Goal: Register for event/course

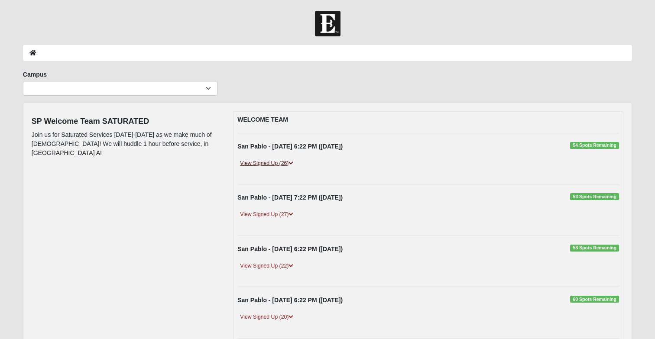
click at [281, 161] on link "View Signed Up (26)" at bounding box center [266, 163] width 58 height 9
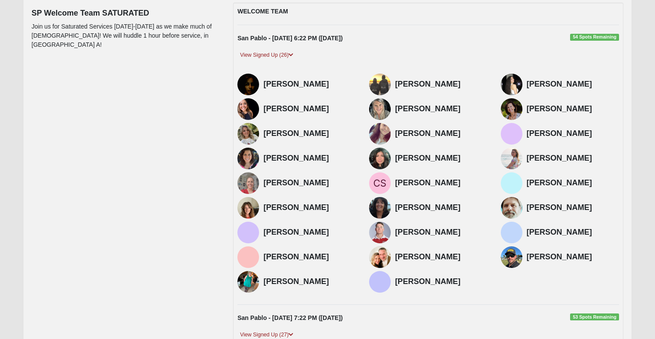
scroll to position [112, 0]
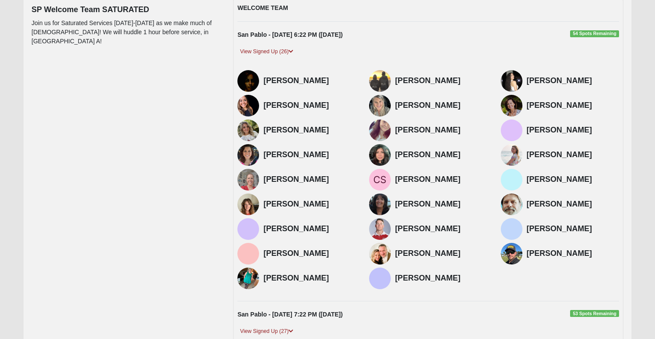
click at [513, 259] on img at bounding box center [512, 254] width 22 height 22
click at [279, 195] on div "Robin Skliris" at bounding box center [309, 205] width 93 height 22
click at [280, 206] on h4 "Robin Skliris" at bounding box center [309, 205] width 93 height 10
click at [243, 206] on img at bounding box center [248, 205] width 22 height 22
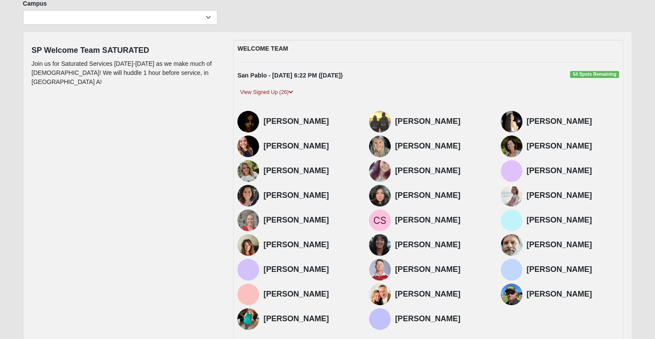
scroll to position [63, 0]
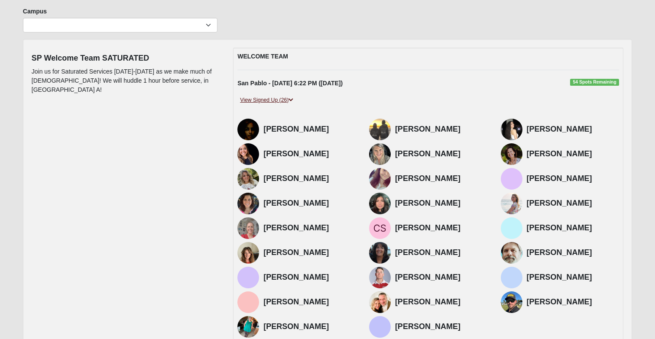
click at [278, 96] on link "View Signed Up (26)" at bounding box center [266, 100] width 58 height 9
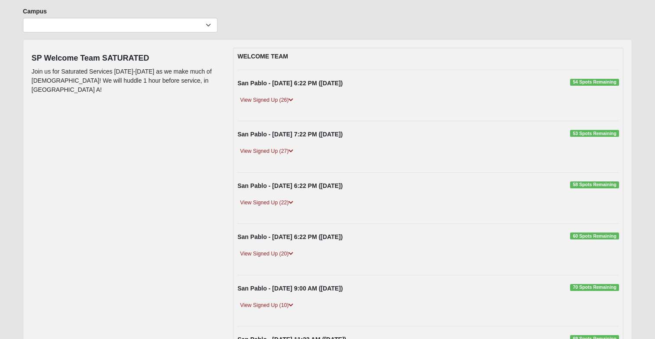
click at [581, 81] on span "54 Spots Remaining" at bounding box center [594, 82] width 49 height 7
click at [589, 83] on span "54 Spots Remaining" at bounding box center [594, 82] width 49 height 7
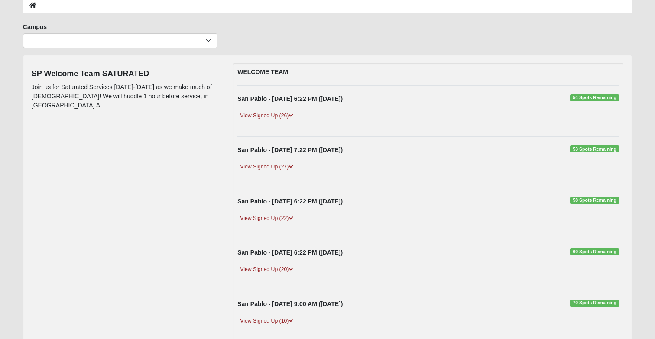
scroll to position [49, 0]
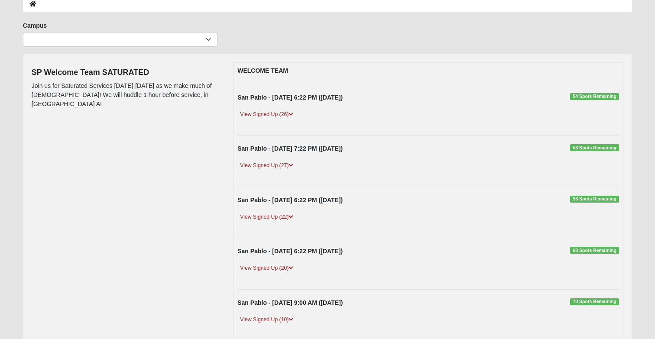
click at [604, 97] on span "54 Spots Remaining" at bounding box center [594, 96] width 49 height 7
drag, startPoint x: 604, startPoint y: 97, endPoint x: 604, endPoint y: 91, distance: 5.6
click at [604, 93] on div "WELCOME TEAM San Pablo - 9/10/2025 6:22 PM (9/10/2025) 54 Spots Remaining View …" at bounding box center [428, 269] width 390 height 414
click at [280, 116] on link "View Signed Up (26)" at bounding box center [266, 114] width 58 height 9
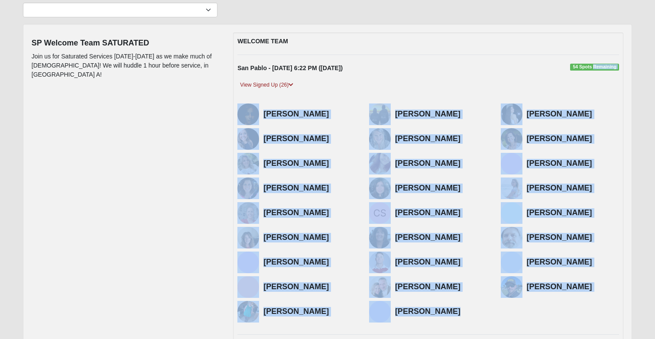
scroll to position [78, 0]
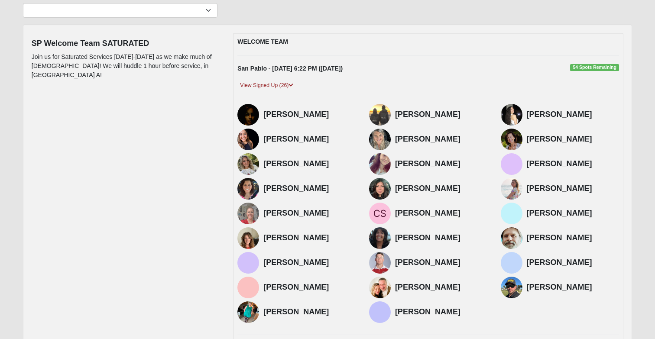
click at [595, 68] on span "54 Spots Remaining" at bounding box center [594, 67] width 49 height 7
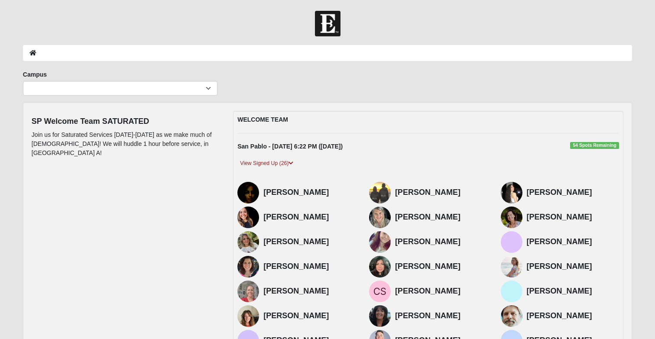
scroll to position [0, 0]
select select "3"
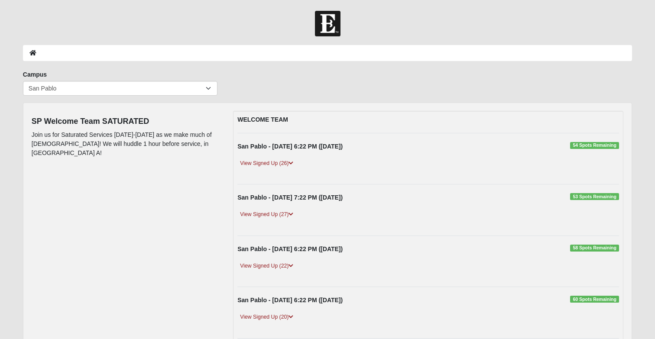
click at [582, 144] on span "54 Spots Remaining" at bounding box center [594, 145] width 49 height 7
click at [585, 148] on span "54 Spots Remaining" at bounding box center [594, 145] width 49 height 7
click at [587, 146] on span "54 Spots Remaining" at bounding box center [594, 145] width 49 height 7
drag, startPoint x: 591, startPoint y: 204, endPoint x: 591, endPoint y: 199, distance: 5.2
click at [591, 203] on div "San Pablo - 9/11/2025 7:22 PM (9/11/2025) 53 Spots Remaining" at bounding box center [428, 199] width 394 height 13
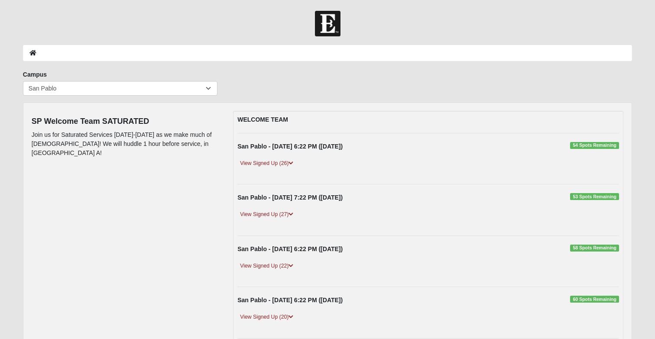
click at [591, 199] on span "53 Spots Remaining" at bounding box center [594, 196] width 49 height 7
click at [178, 254] on div "SP Welcome Team SATURATED Join us for Saturated Services September 10th-14th as…" at bounding box center [327, 322] width 604 height 423
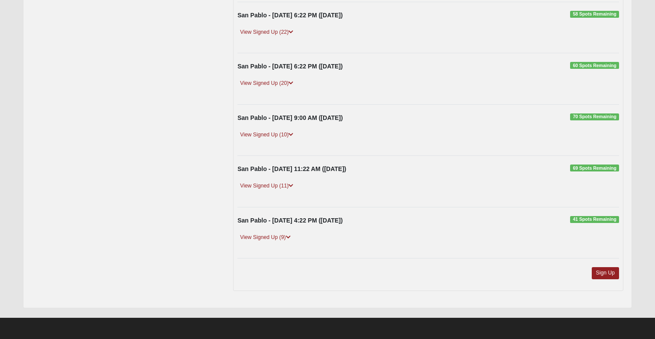
scroll to position [233, 0]
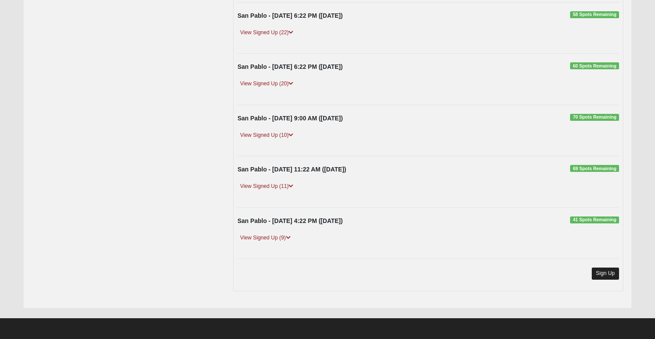
click at [601, 275] on link "Sign Up" at bounding box center [606, 274] width 28 height 12
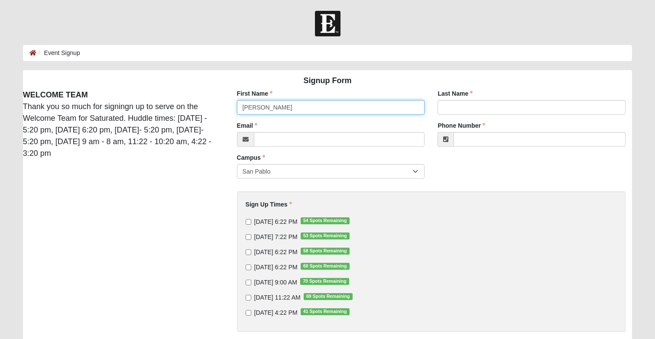
type input "Emily"
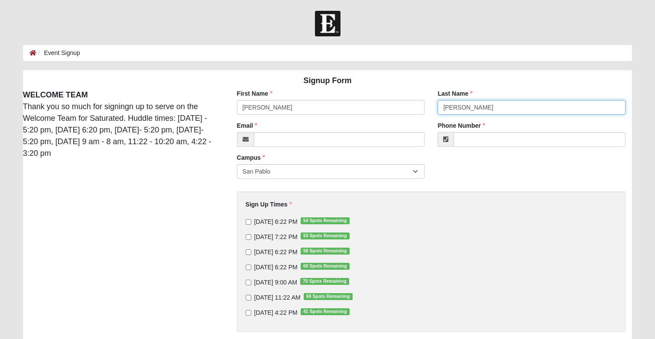
type input "McDaniel"
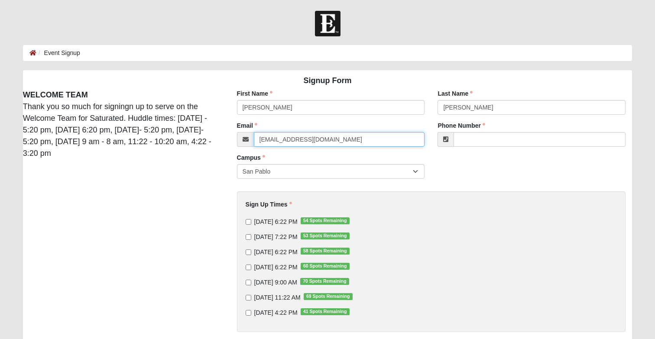
type input "emcdaniel218@gmail.com"
type input "(352) 817-3970"
click at [249, 222] on input "9/10/2025 6:22 PM 54 Spots Remaining" at bounding box center [249, 222] width 6 height 6
checkbox input "true"
click at [248, 298] on input "9/14/2025 11:22 AM 69 Spots Remaining" at bounding box center [249, 298] width 6 height 6
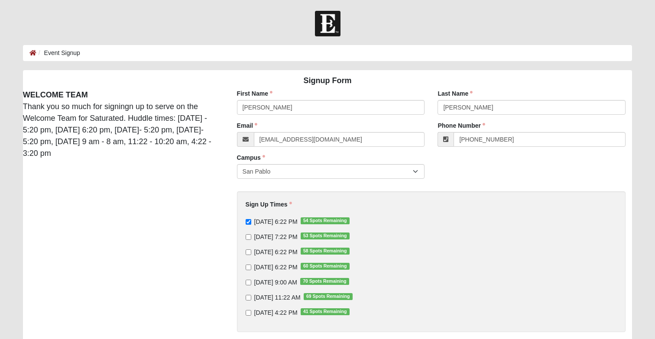
checkbox input "true"
click at [249, 252] on input "9/12/2025 6:22 PM 58 Spots Remaining" at bounding box center [249, 252] width 6 height 6
checkbox input "true"
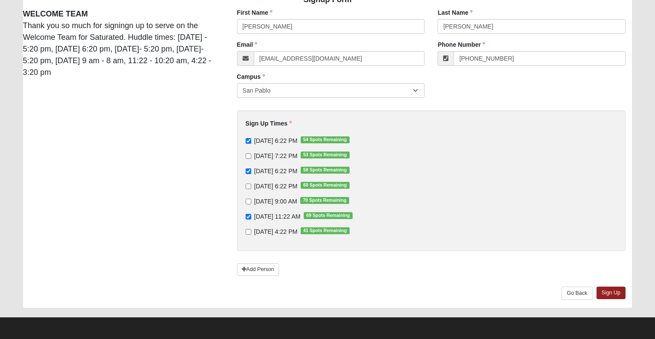
scroll to position [81, 0]
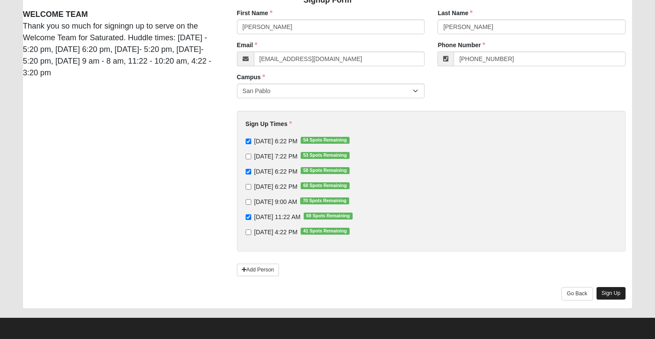
click at [608, 293] on link "Sign Up" at bounding box center [610, 293] width 29 height 13
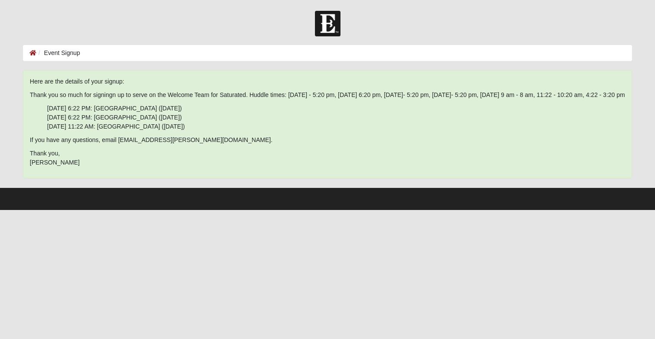
scroll to position [0, 0]
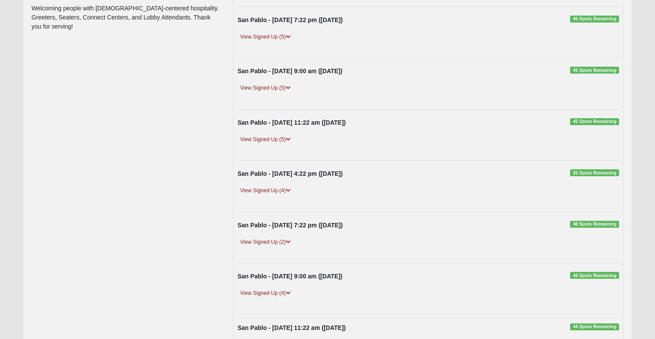
scroll to position [126, 0]
click at [278, 137] on link "View Signed Up (5)" at bounding box center [264, 139] width 55 height 9
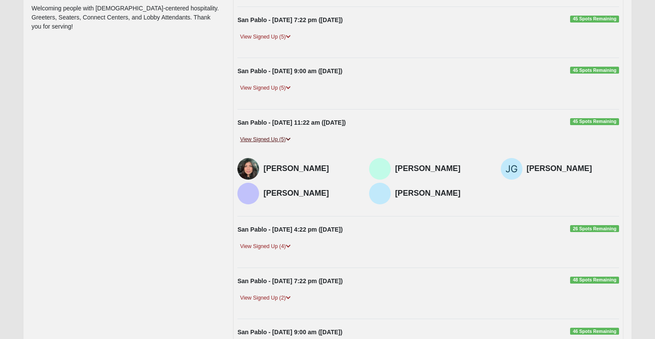
click at [278, 137] on link "View Signed Up (5)" at bounding box center [264, 139] width 55 height 9
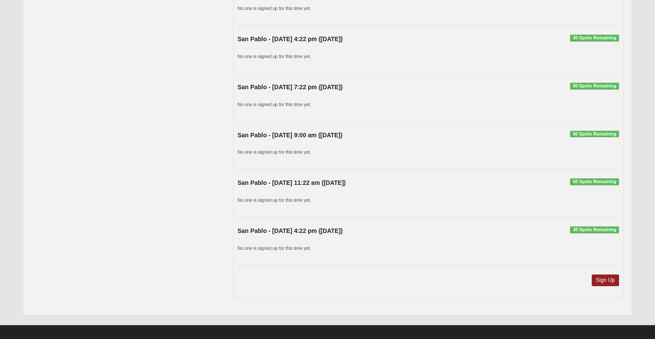
scroll to position [662, 0]
click at [601, 276] on link "Sign Up" at bounding box center [606, 281] width 28 height 12
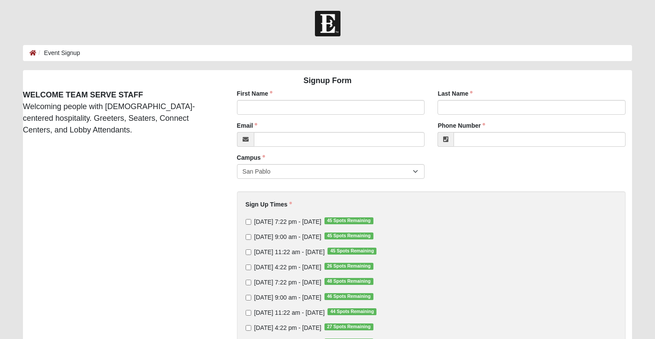
click at [247, 252] on input "Sunday 11:22 am - Sep 7 2025 45 Spots Remaining" at bounding box center [249, 252] width 6 height 6
checkbox input "true"
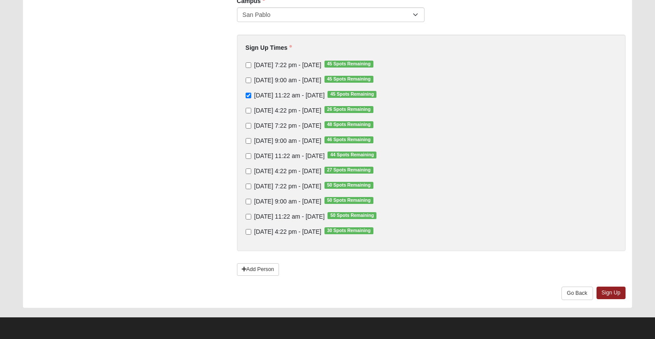
scroll to position [156, 0]
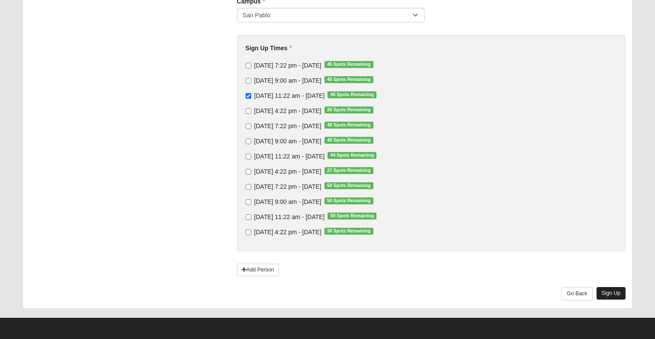
click at [615, 295] on link "Sign Up" at bounding box center [610, 293] width 29 height 13
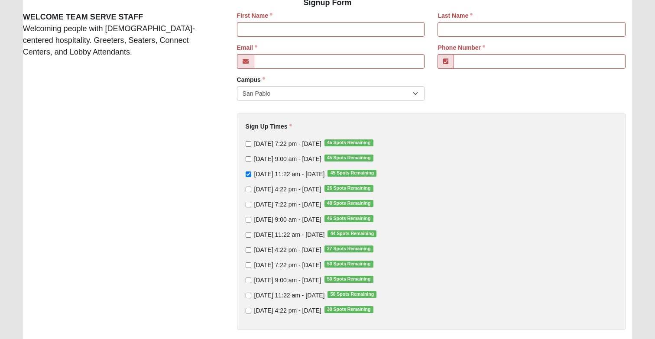
scroll to position [71, 0]
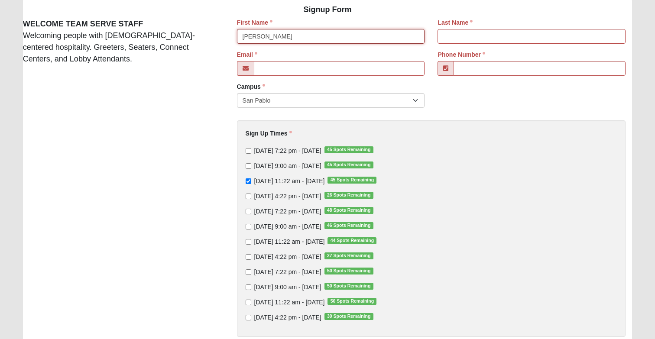
type input "Emily"
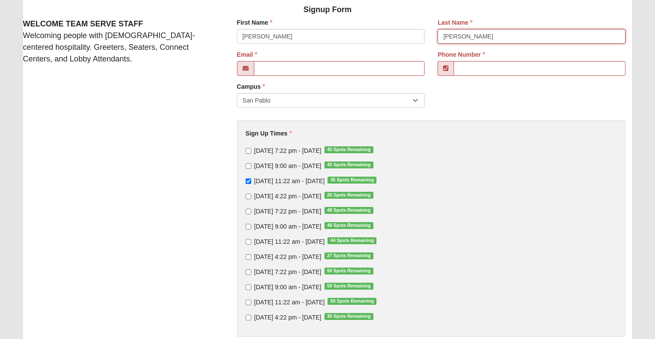
type input "McDaniel"
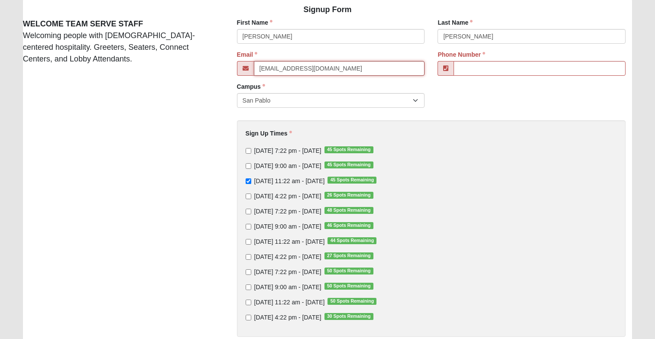
type input "emcdaniel218@gmail.com"
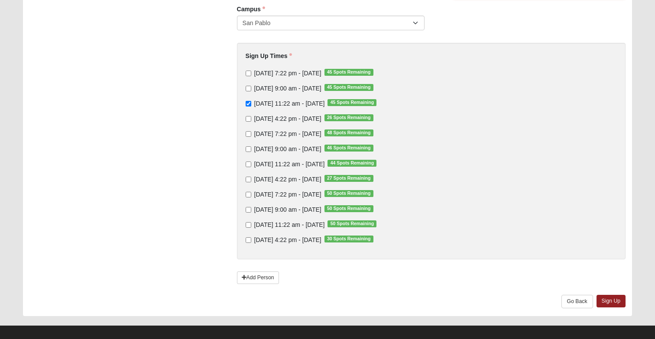
scroll to position [155, 0]
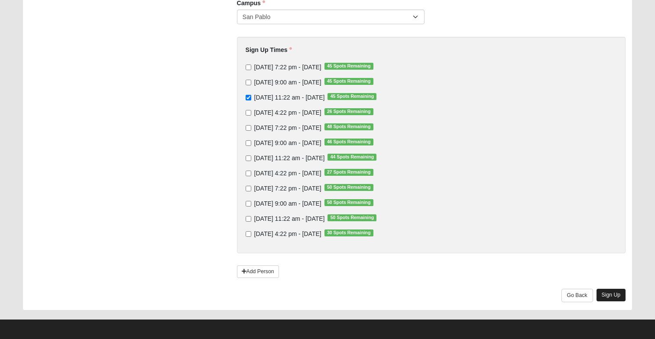
type input "(352) 817-3970"
click at [613, 295] on link "Sign Up" at bounding box center [610, 295] width 29 height 13
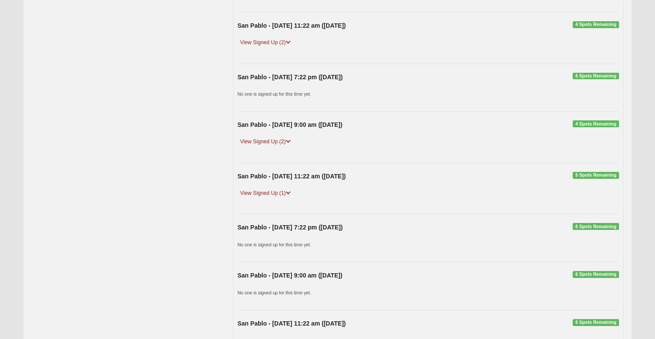
scroll to position [220, 0]
click at [278, 139] on link "View Signed Up (2)" at bounding box center [264, 142] width 55 height 9
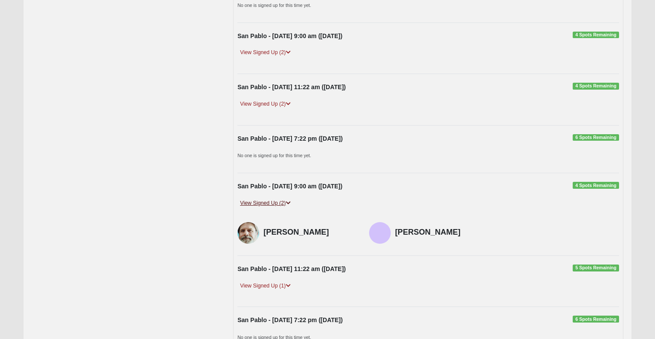
scroll to position [156, 0]
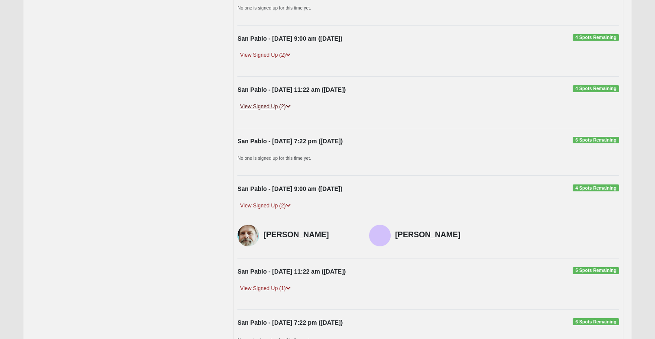
click at [287, 104] on icon at bounding box center [288, 106] width 5 height 5
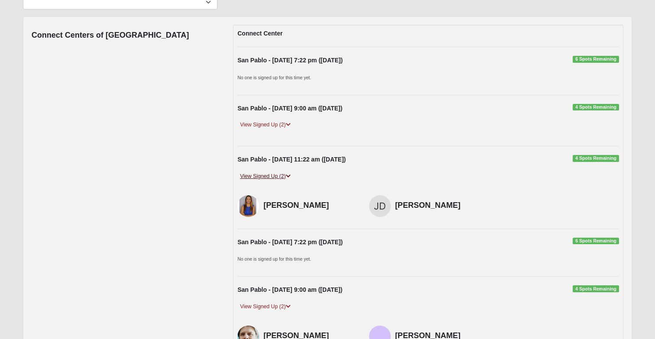
scroll to position [84, 0]
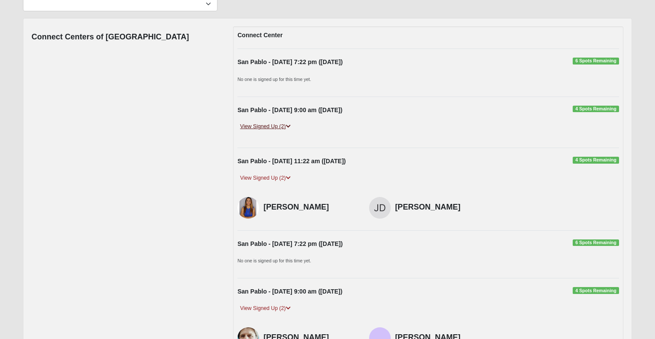
click at [278, 128] on link "View Signed Up (2)" at bounding box center [264, 126] width 55 height 9
